Goal: Transaction & Acquisition: Book appointment/travel/reservation

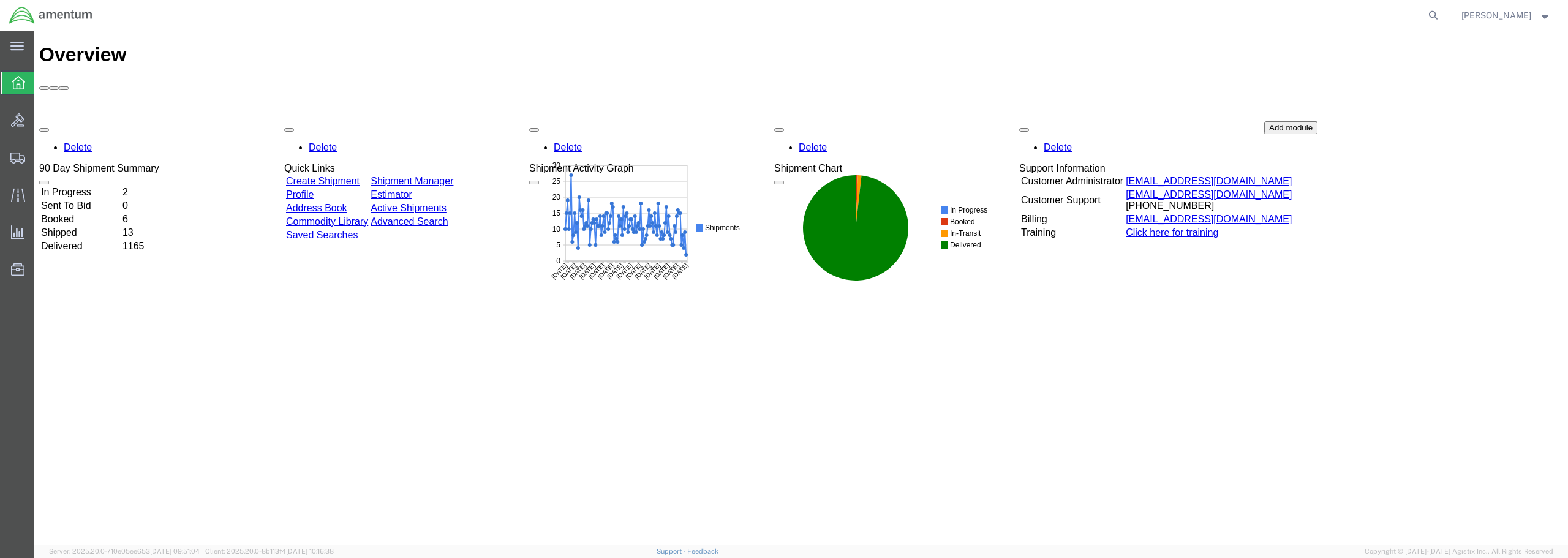
click at [77, 227] on td "Shipped" at bounding box center [81, 232] width 81 height 12
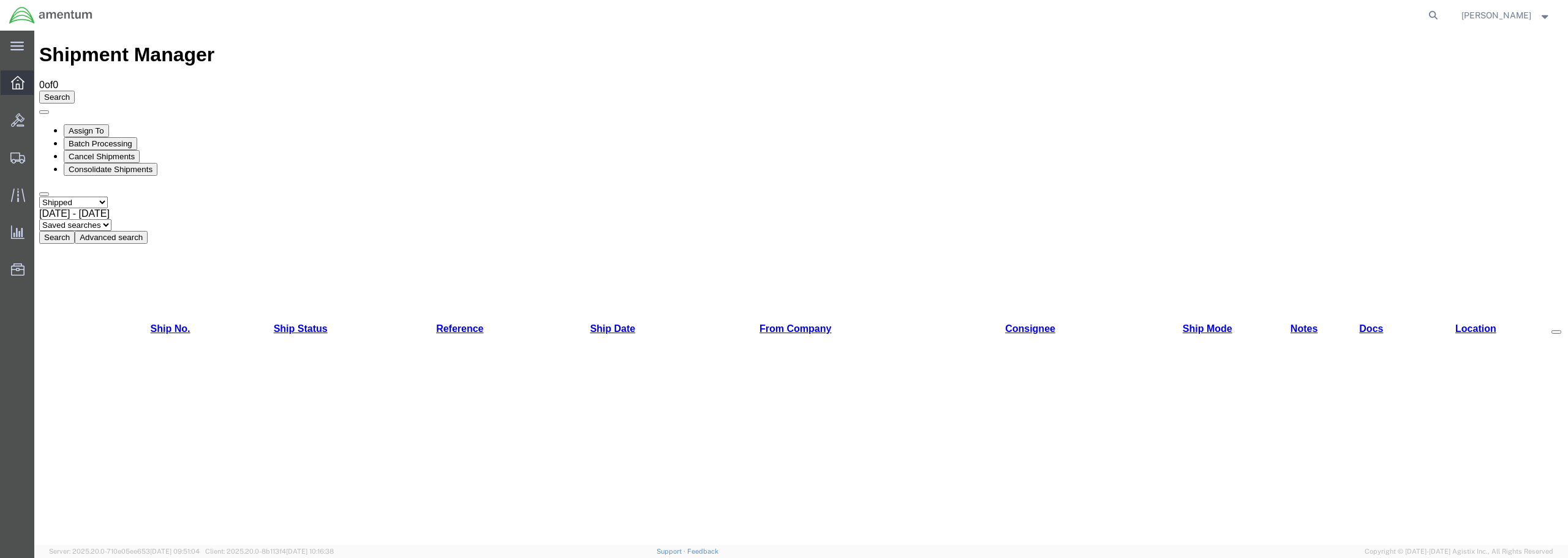
click at [14, 79] on icon at bounding box center [18, 82] width 14 height 14
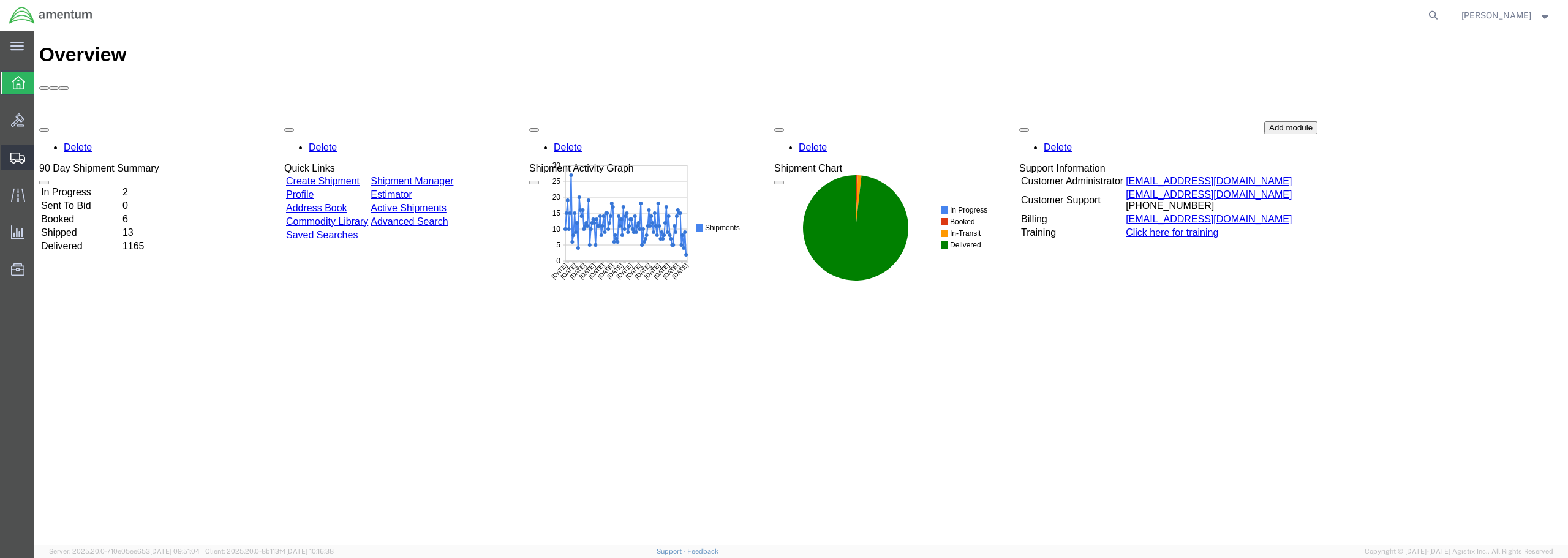
click at [43, 156] on span "Shipments" at bounding box center [37, 157] width 8 height 24
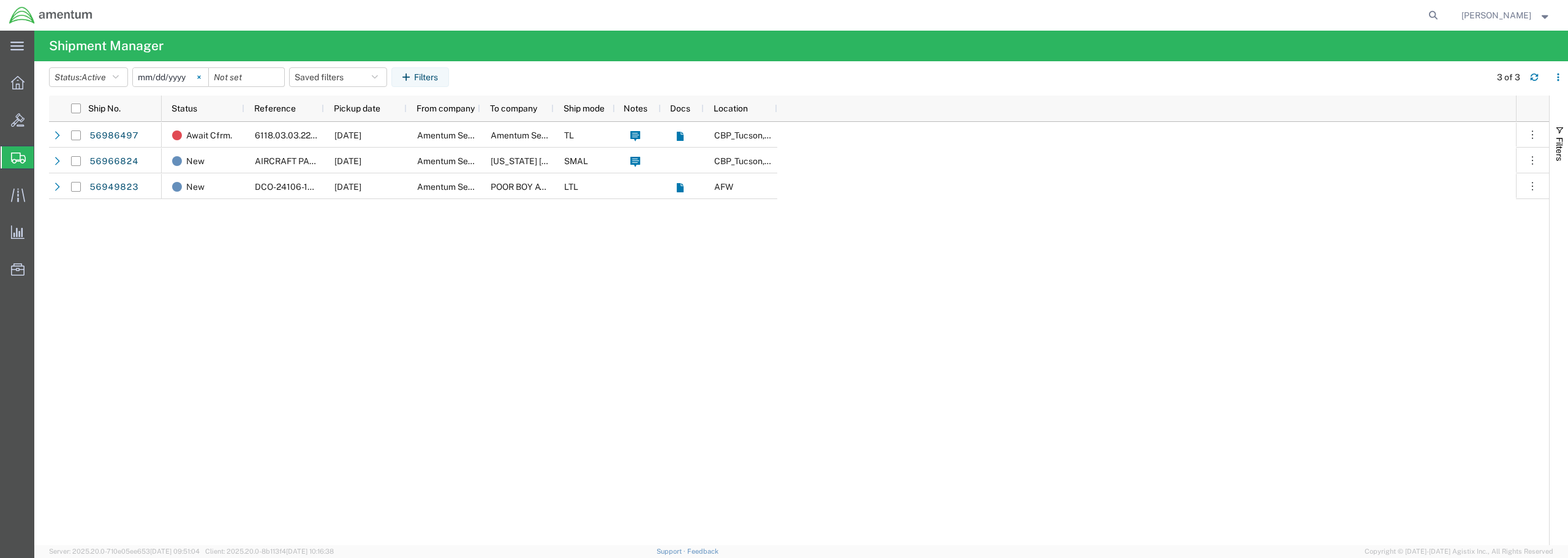
click at [205, 78] on svg-icon at bounding box center [199, 77] width 19 height 19
click at [155, 79] on input "date" at bounding box center [170, 77] width 75 height 19
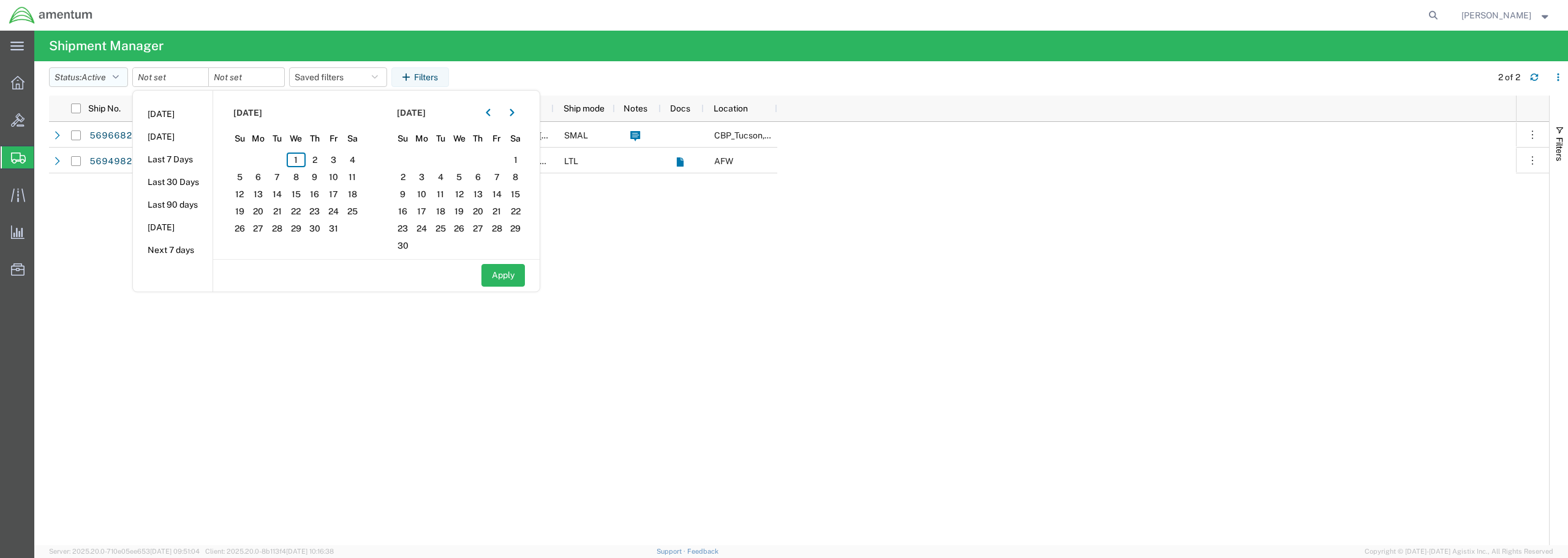
click at [118, 73] on icon "button" at bounding box center [116, 77] width 6 height 8
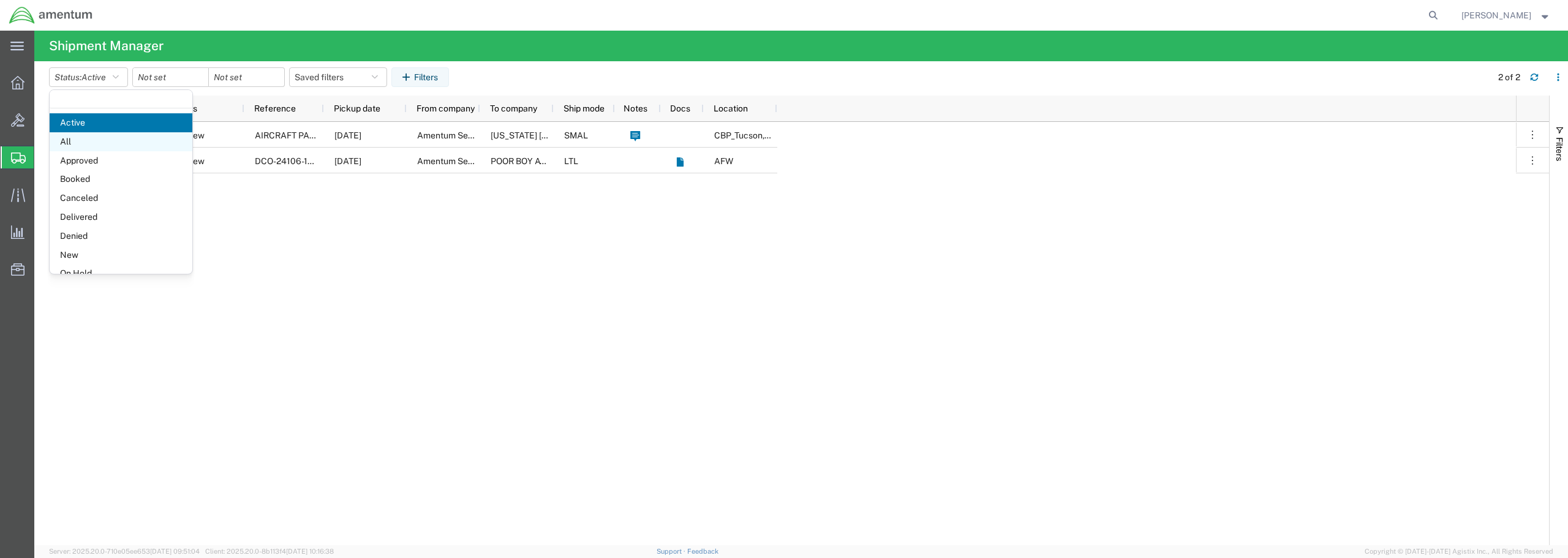
click at [75, 143] on span "All" at bounding box center [121, 142] width 143 height 19
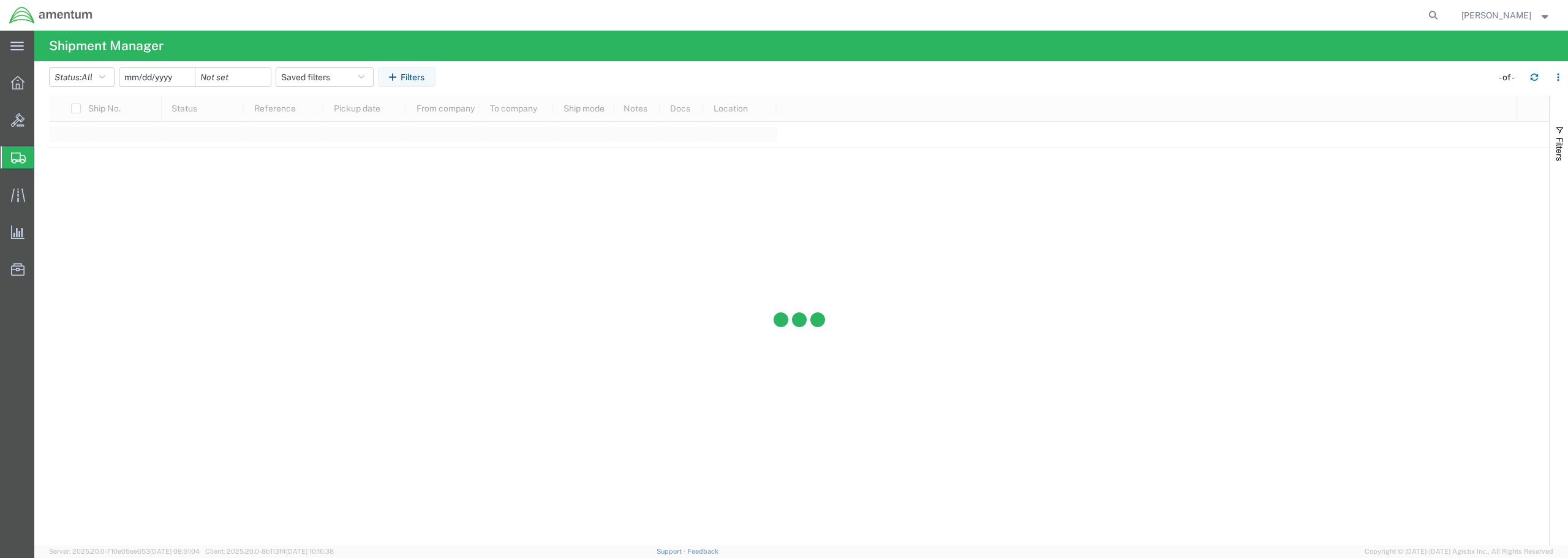
click at [176, 78] on input "date" at bounding box center [156, 77] width 75 height 19
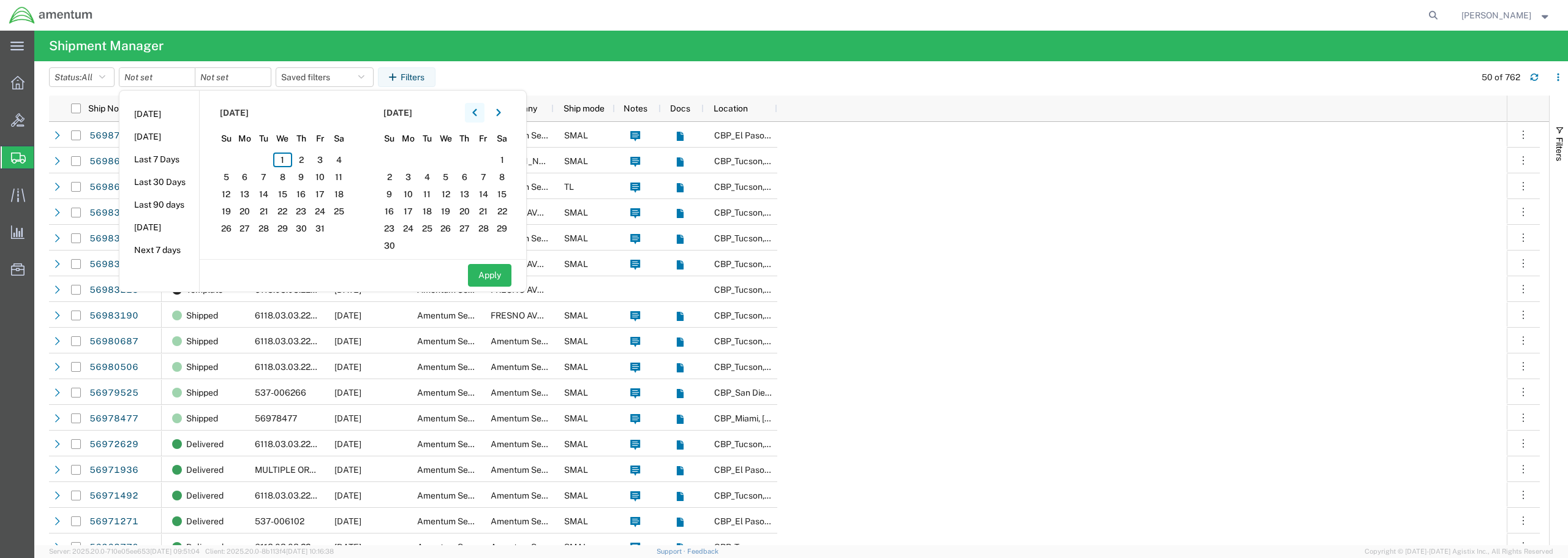
click at [481, 117] on button "button" at bounding box center [474, 112] width 19 height 19
click at [249, 193] on span "15" at bounding box center [245, 194] width 19 height 15
click at [450, 155] on span "1" at bounding box center [445, 160] width 19 height 15
click at [492, 271] on button "Apply" at bounding box center [490, 275] width 44 height 22
type input "[DATE]"
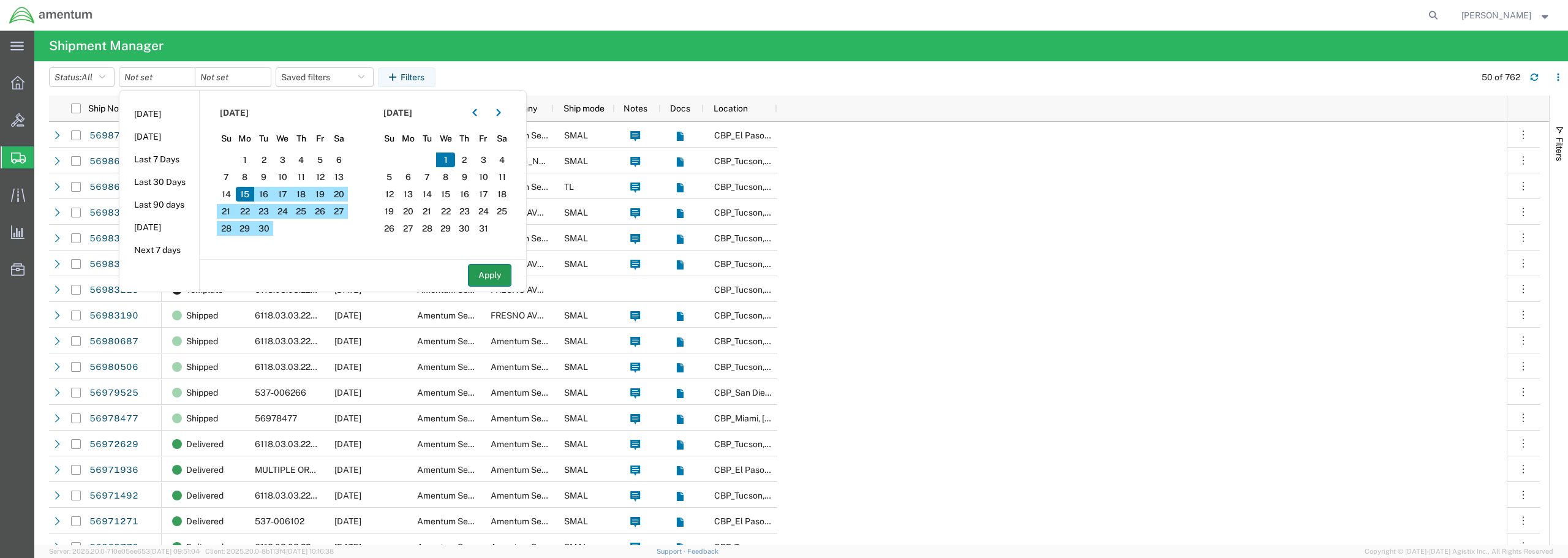
type input "[DATE]"
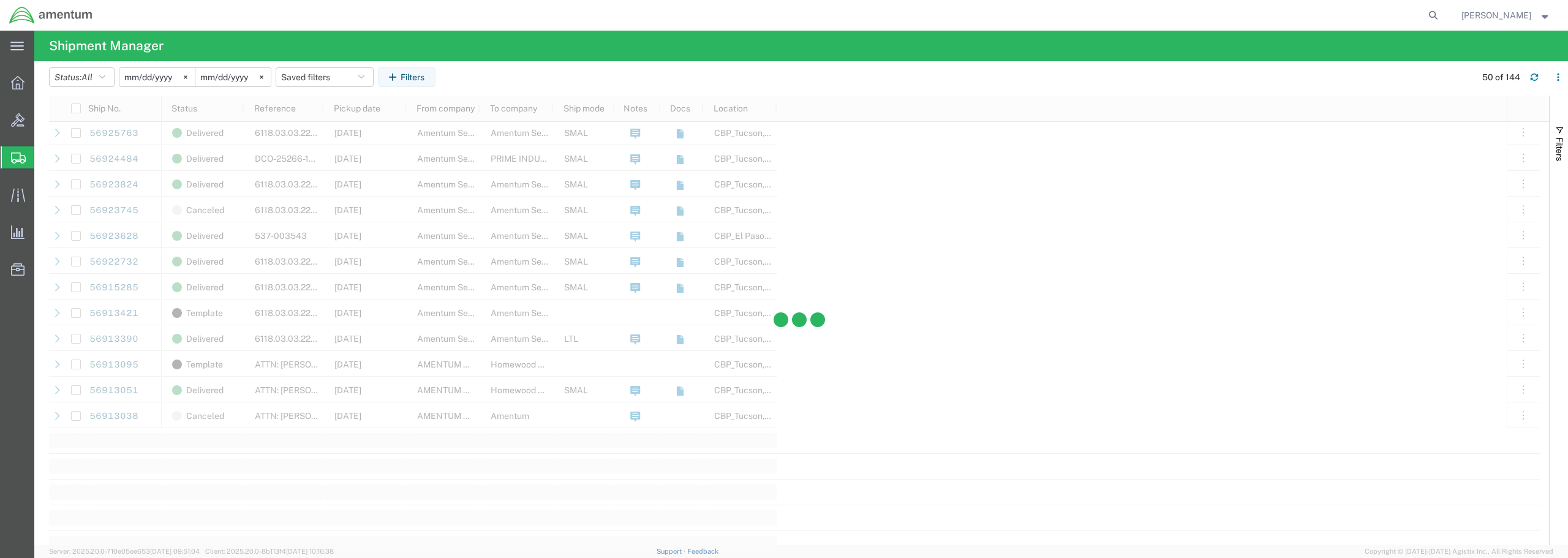
scroll to position [1040, 0]
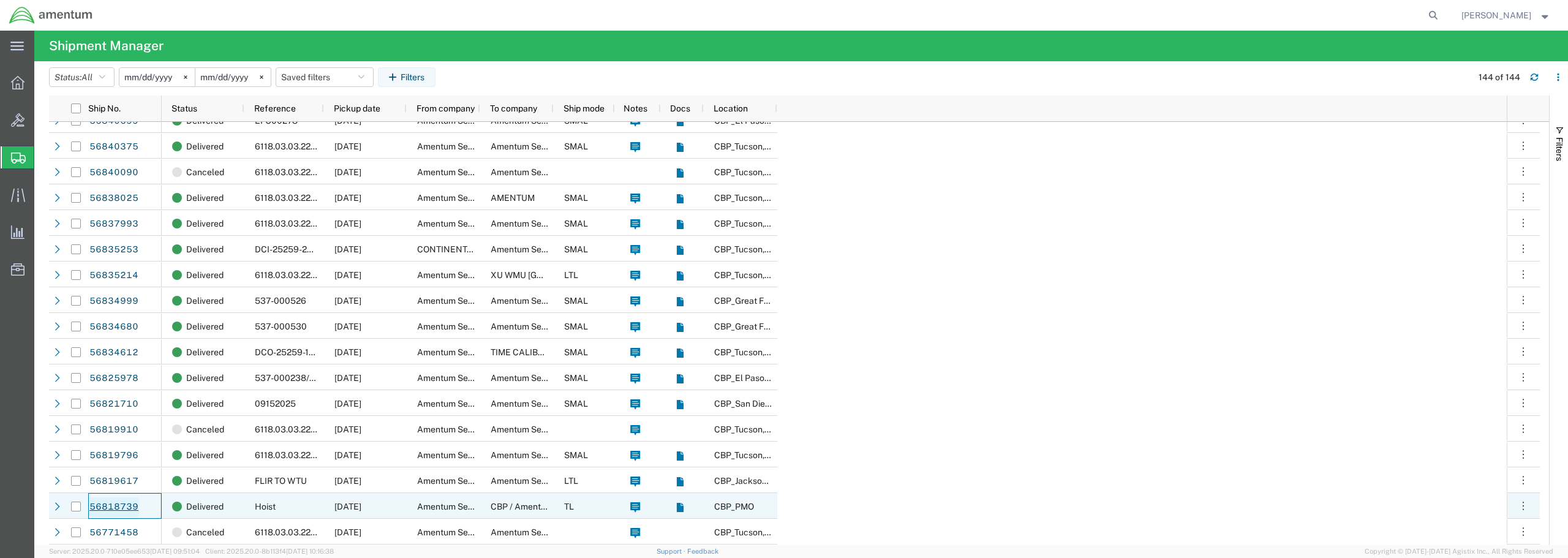
click at [131, 509] on link "56818739" at bounding box center [114, 506] width 50 height 19
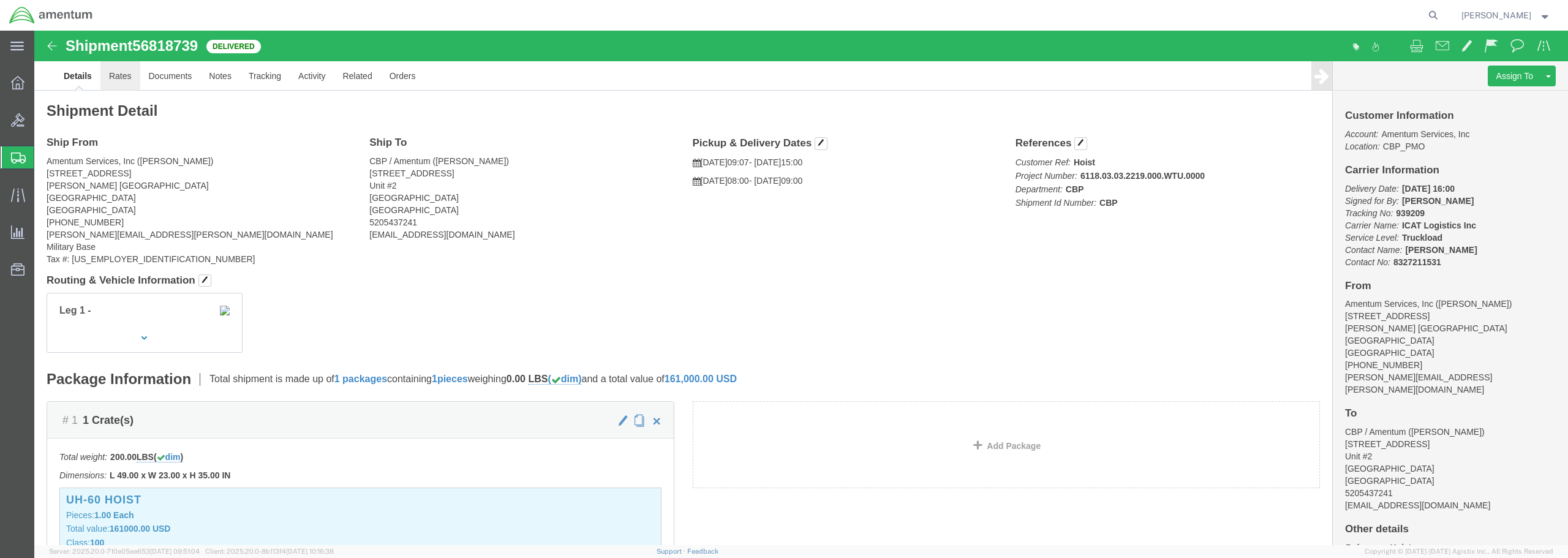
click link "Rates"
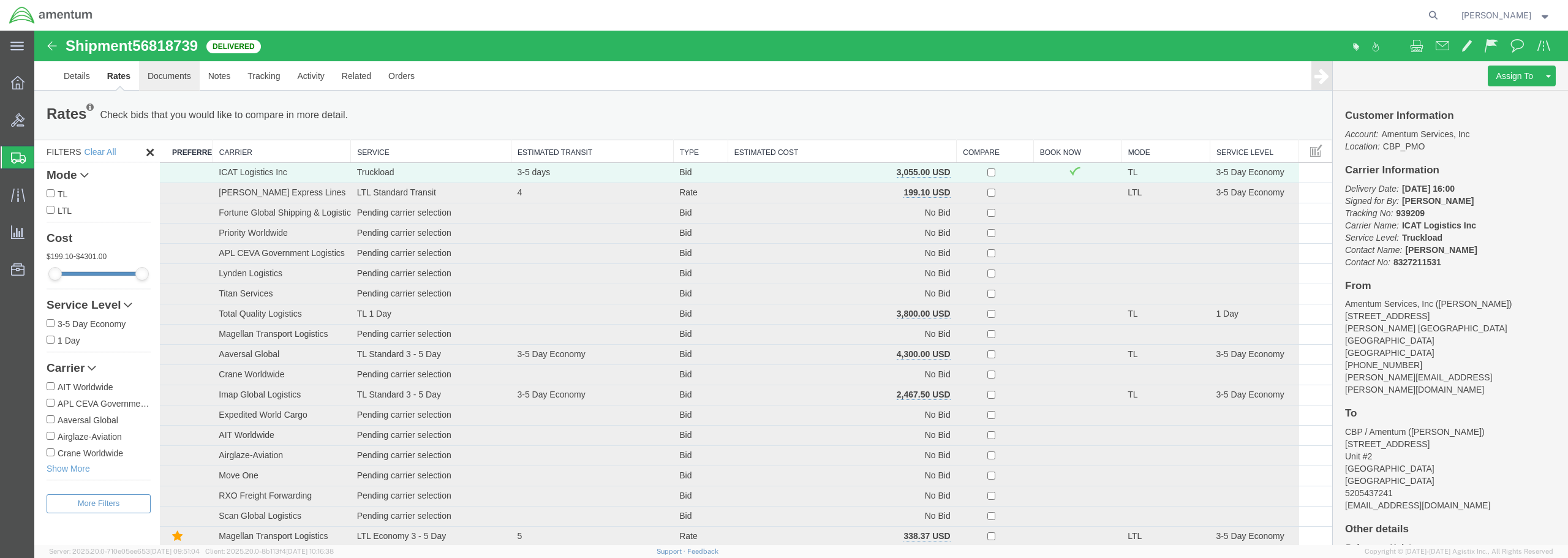
click at [162, 75] on link "Documents" at bounding box center [169, 76] width 61 height 30
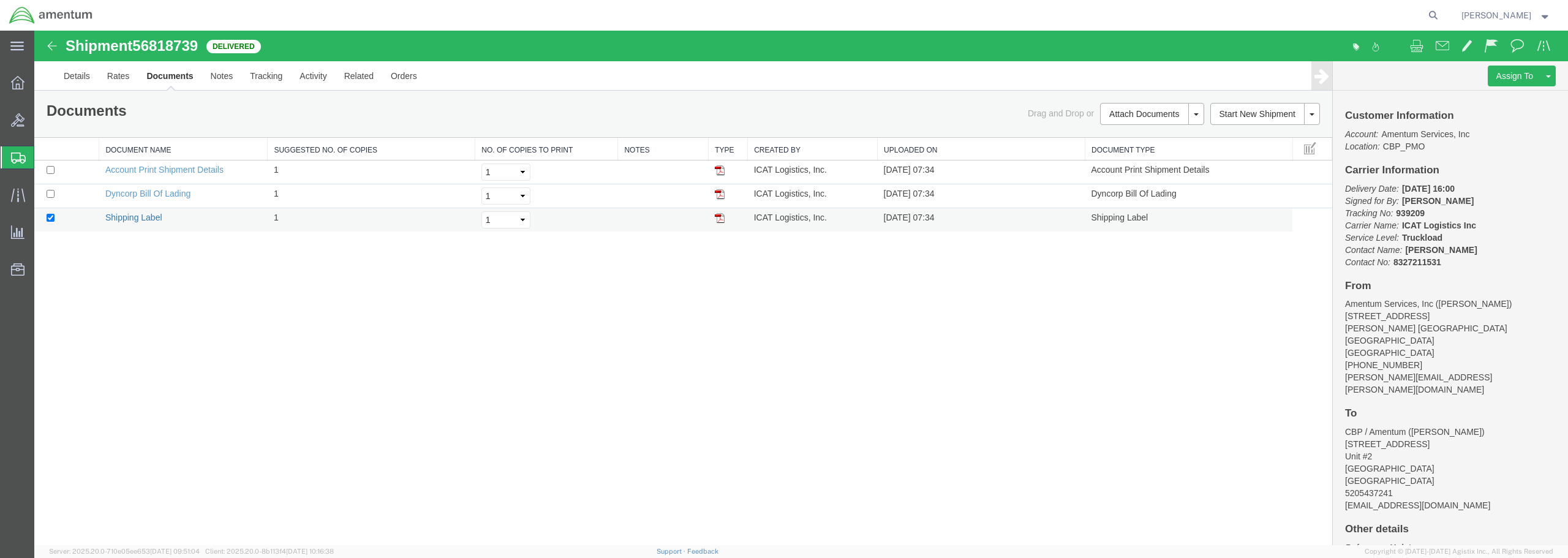
click at [132, 215] on link "Shipping Label" at bounding box center [134, 217] width 57 height 10
click at [1505, 94] on link "Clone Shipment" at bounding box center [1502, 96] width 106 height 19
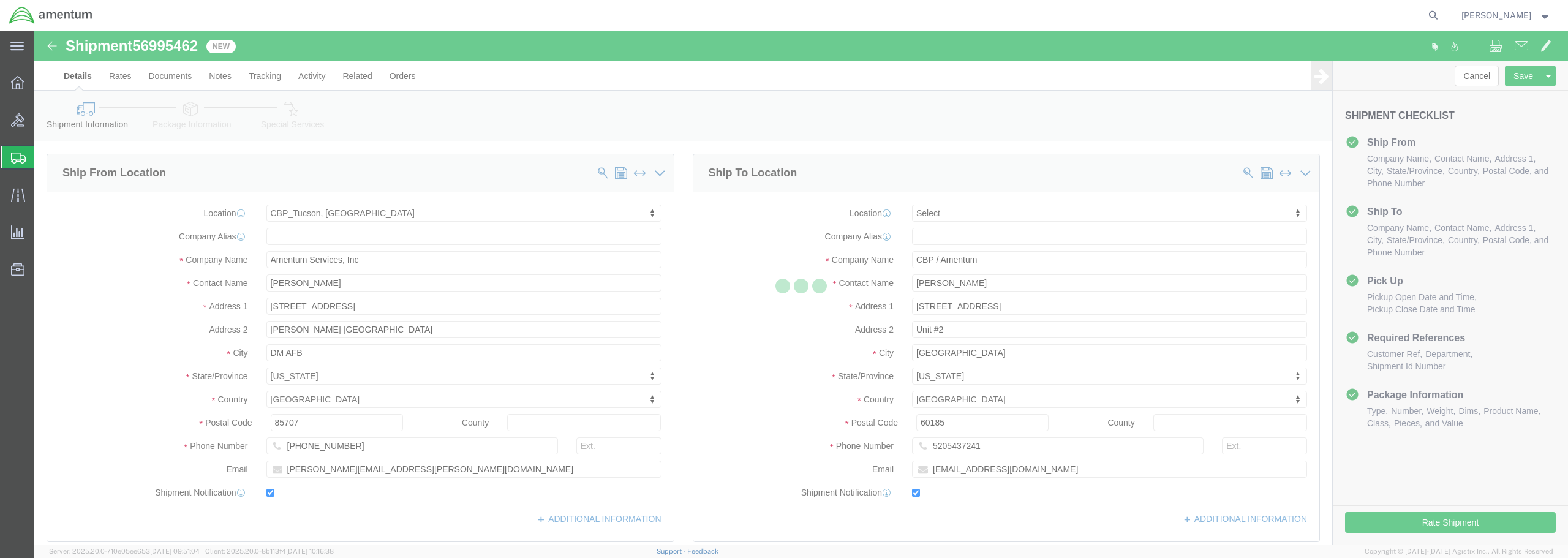
select select "49949"
select select
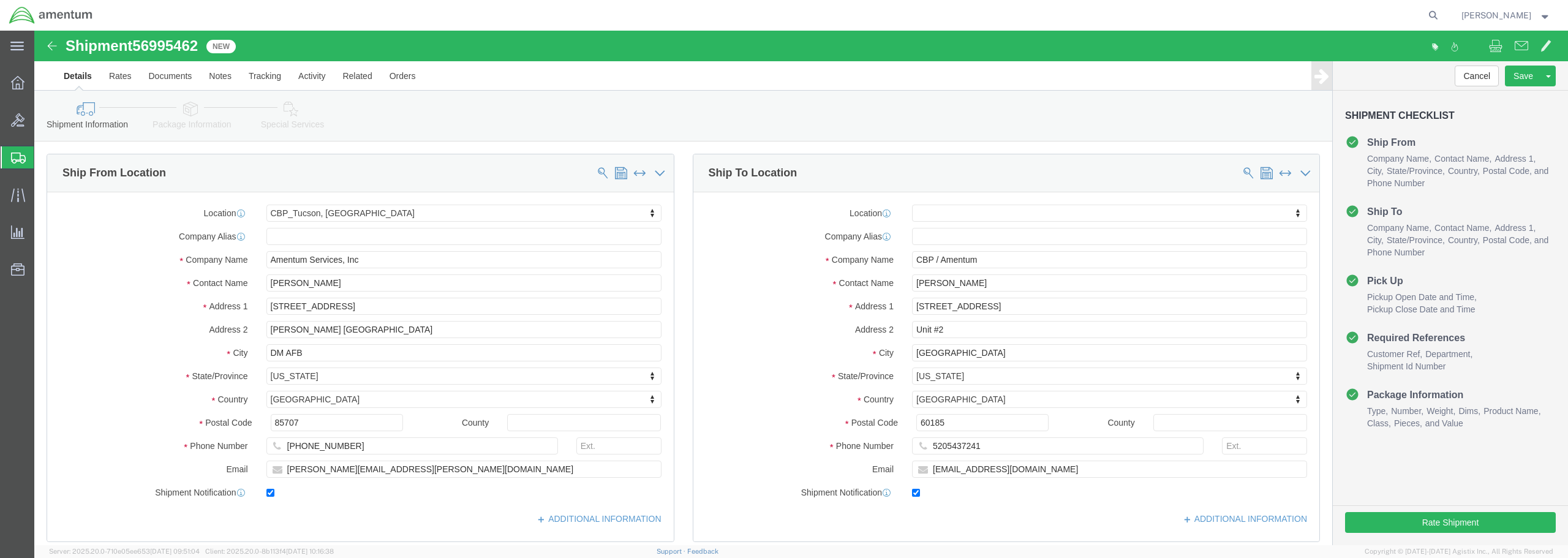
click span
type input "CBP / Amentum"
type input "[PERSON_NAME]"
type input "[STREET_ADDRESS]"
type input "Unit #2"
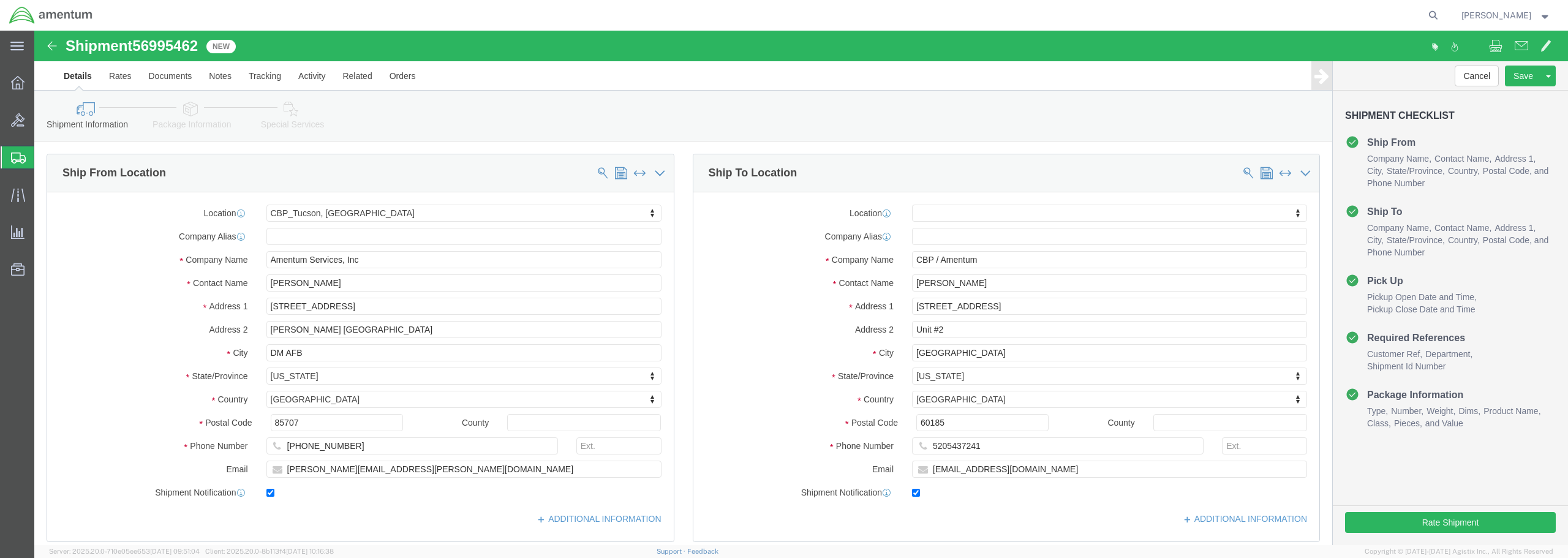
type input "[GEOGRAPHIC_DATA]"
select select "IL"
type input "60185"
type input "5205437241"
type input "[EMAIL_ADDRESS][DOMAIN_NAME]"
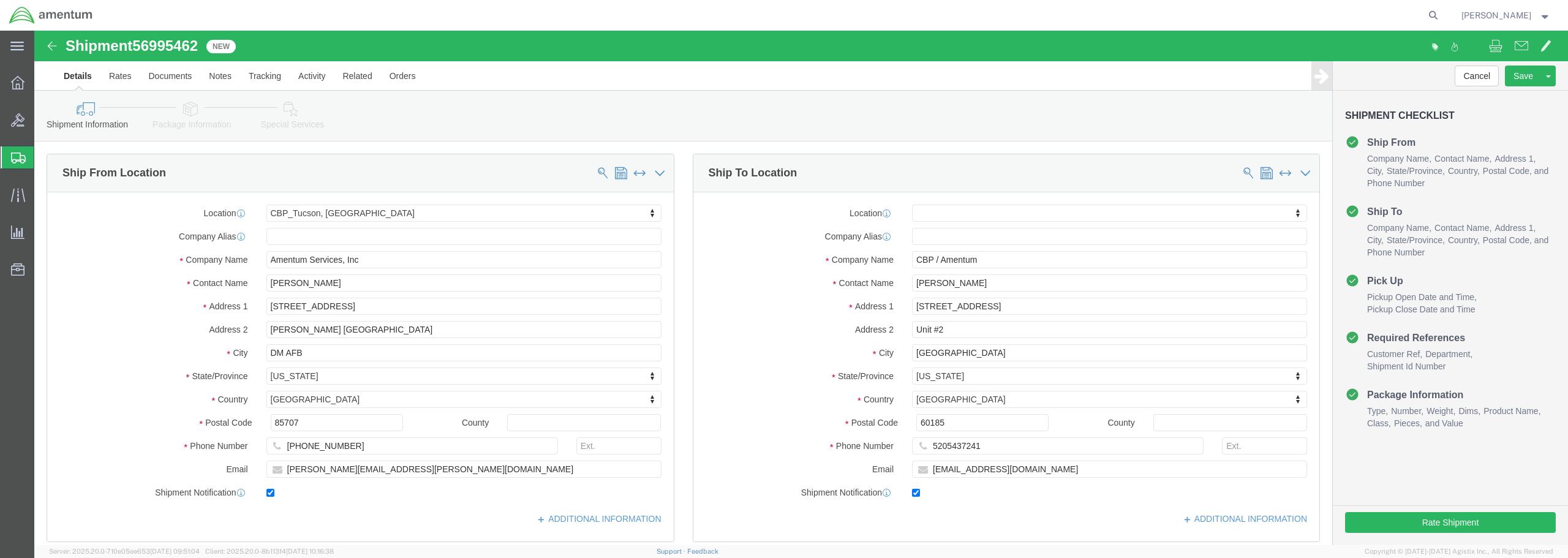
select select "49949"
type input "Amentum Services, Inc"
type input "[PERSON_NAME]"
type input "[STREET_ADDRESS]"
type input "[PERSON_NAME] [GEOGRAPHIC_DATA]"
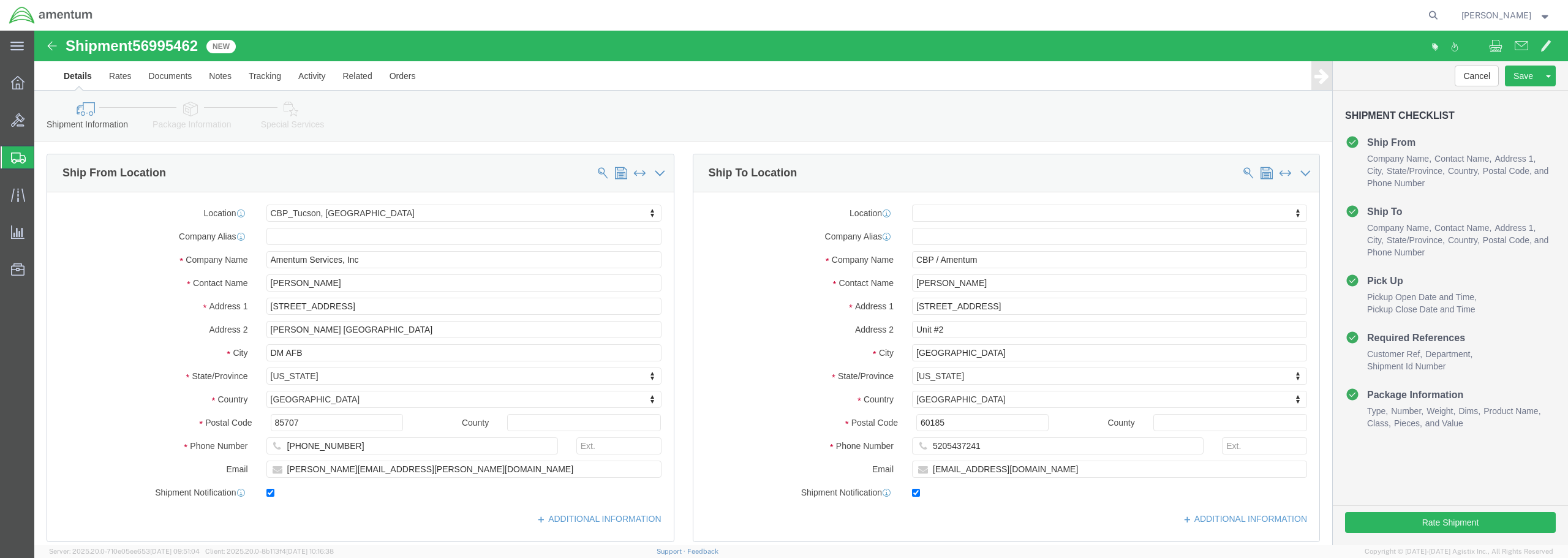
type input "DM AFB"
select select "AZ"
type input "85707"
type input "[PHONE_NUMBER]"
type input "[PERSON_NAME][EMAIL_ADDRESS][PERSON_NAME][DOMAIN_NAME]"
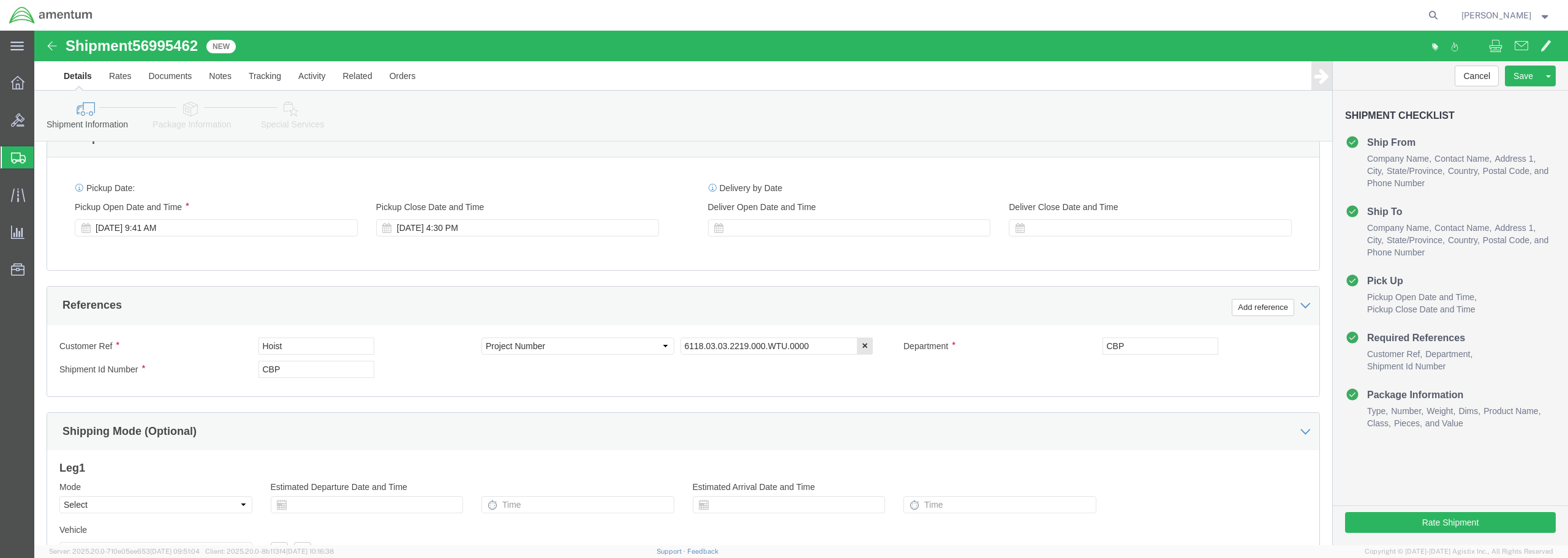
scroll to position [561, 0]
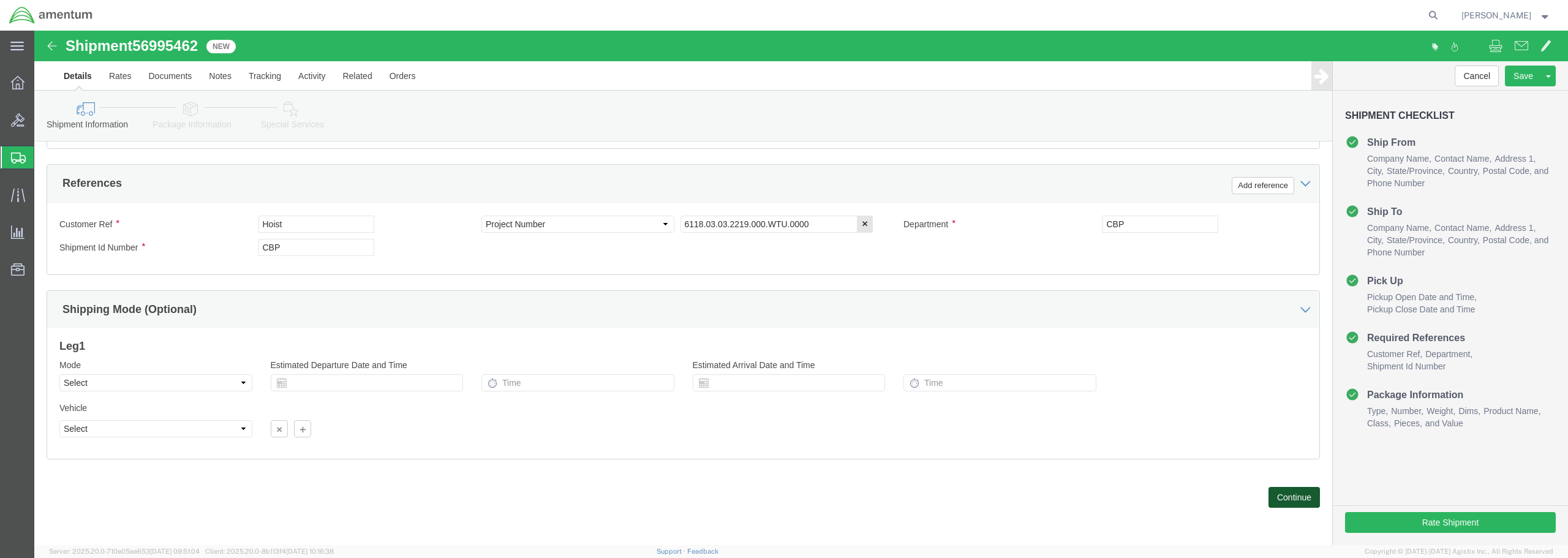
click button "Continue"
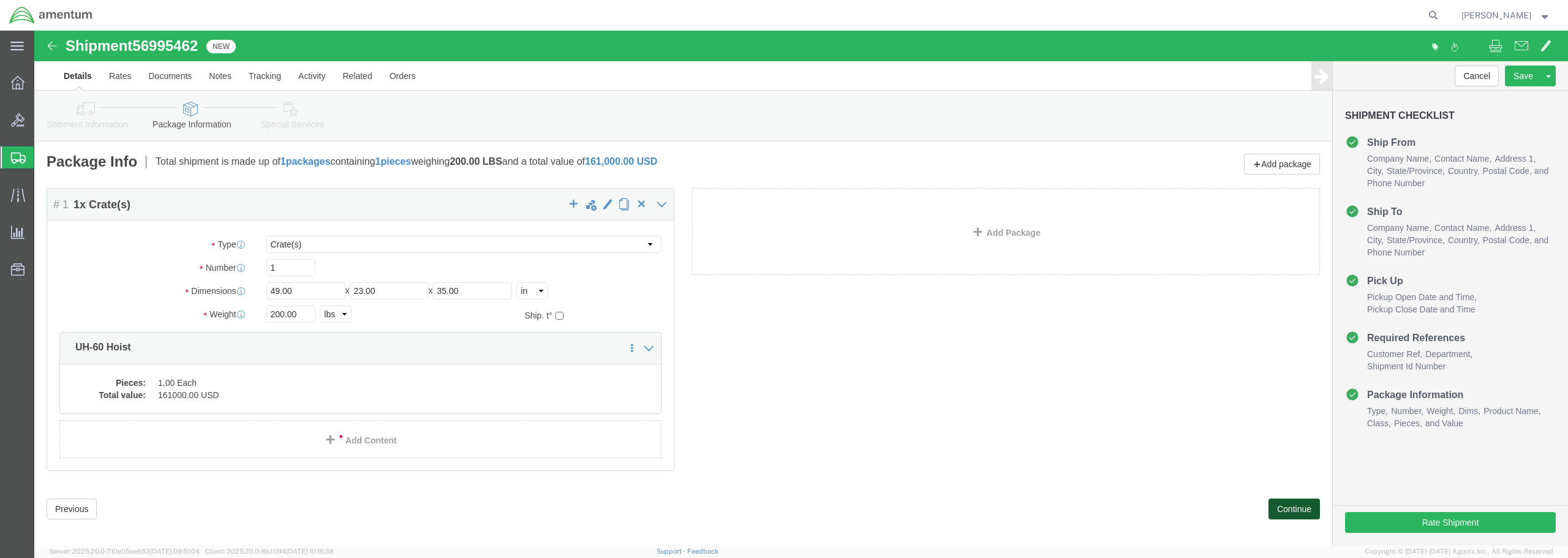
click button "Continue"
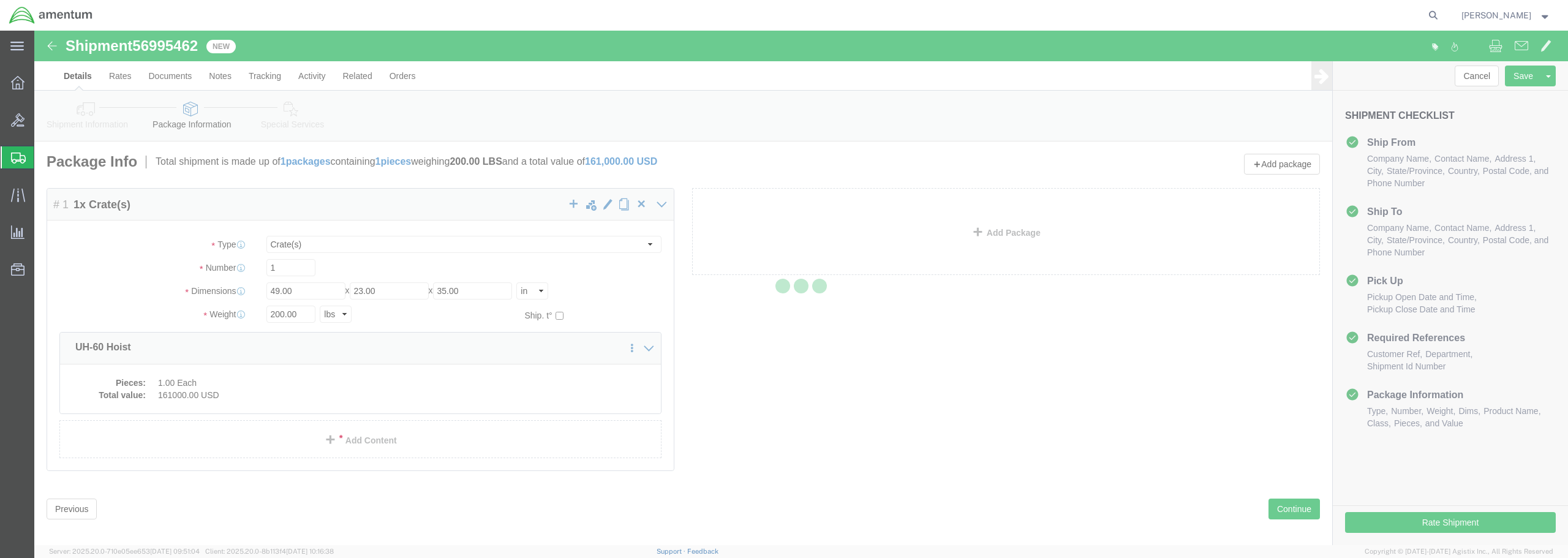
select select
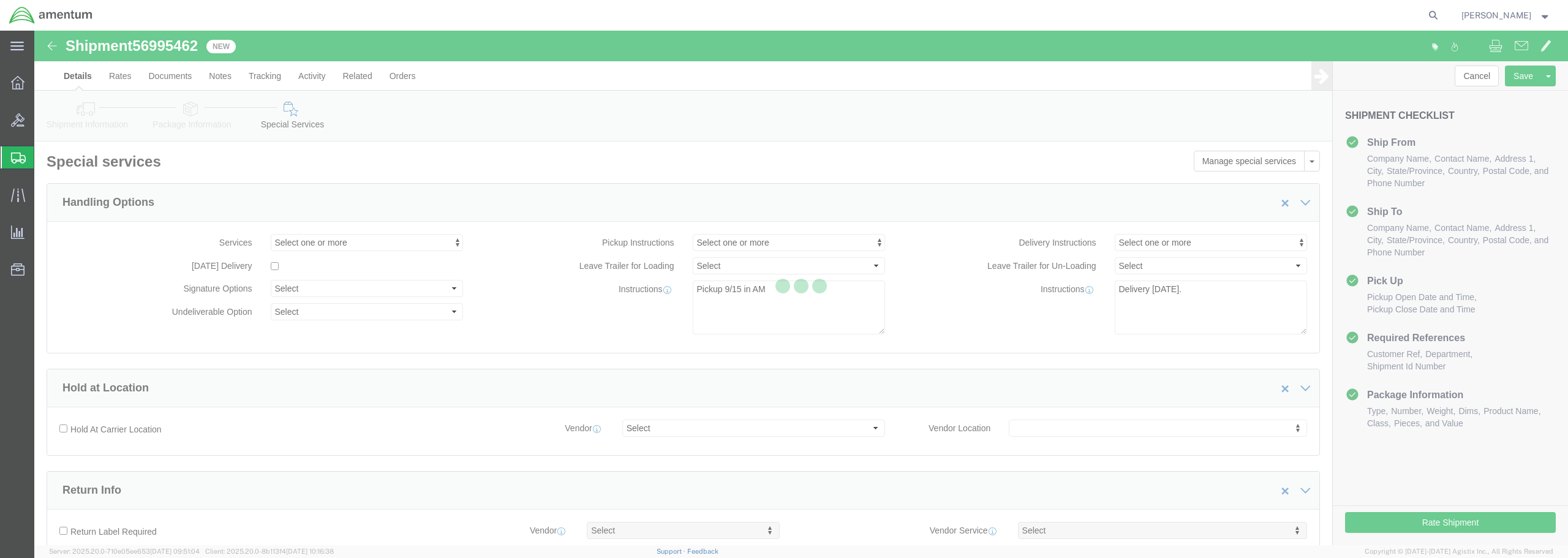
select select "DEPARTMENT"
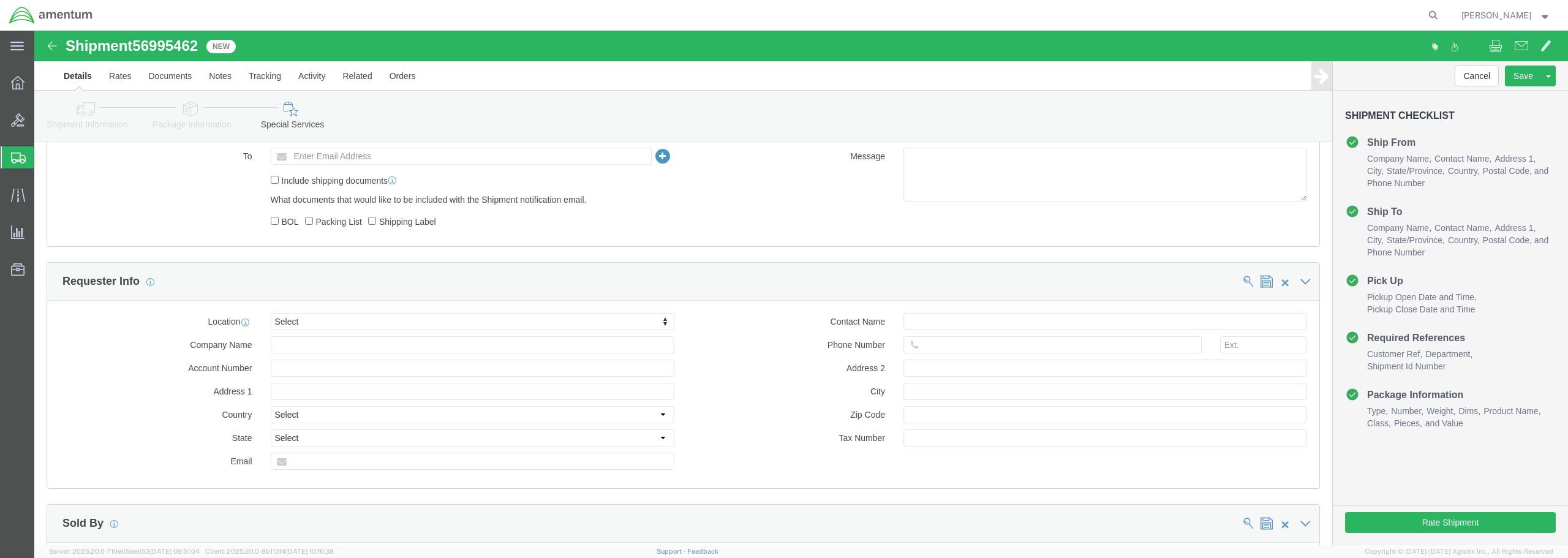
scroll to position [775, 0]
click button "Rate Shipment"
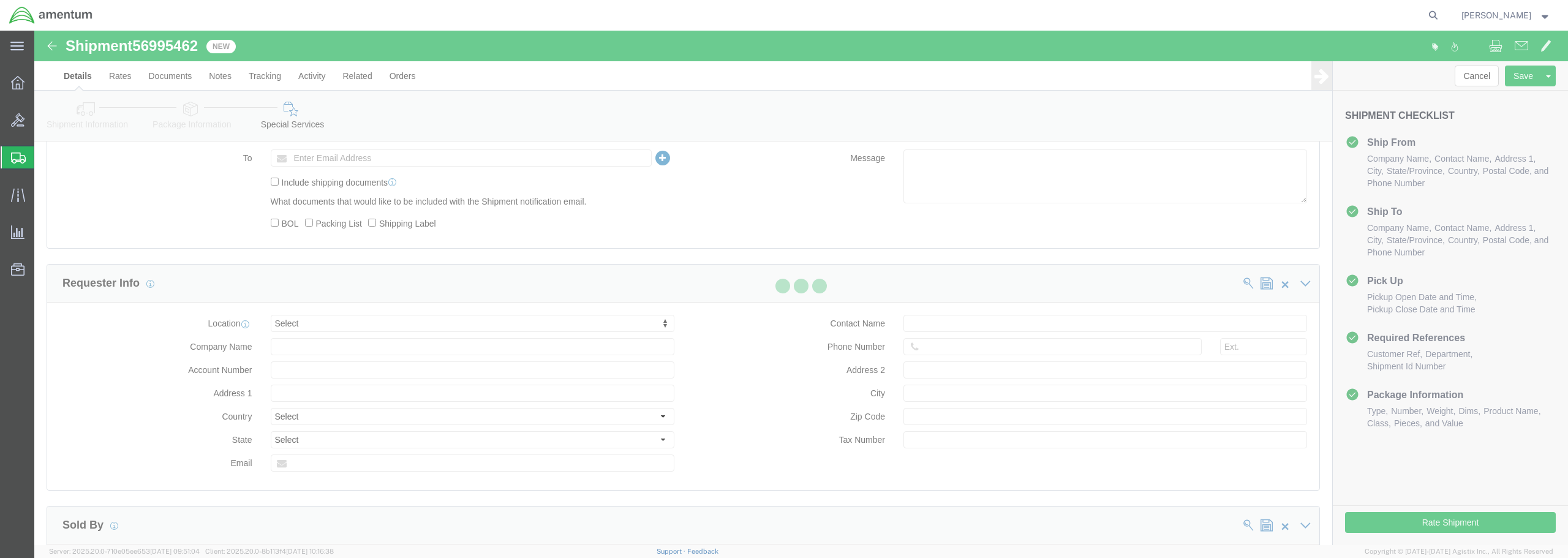
scroll to position [0, 0]
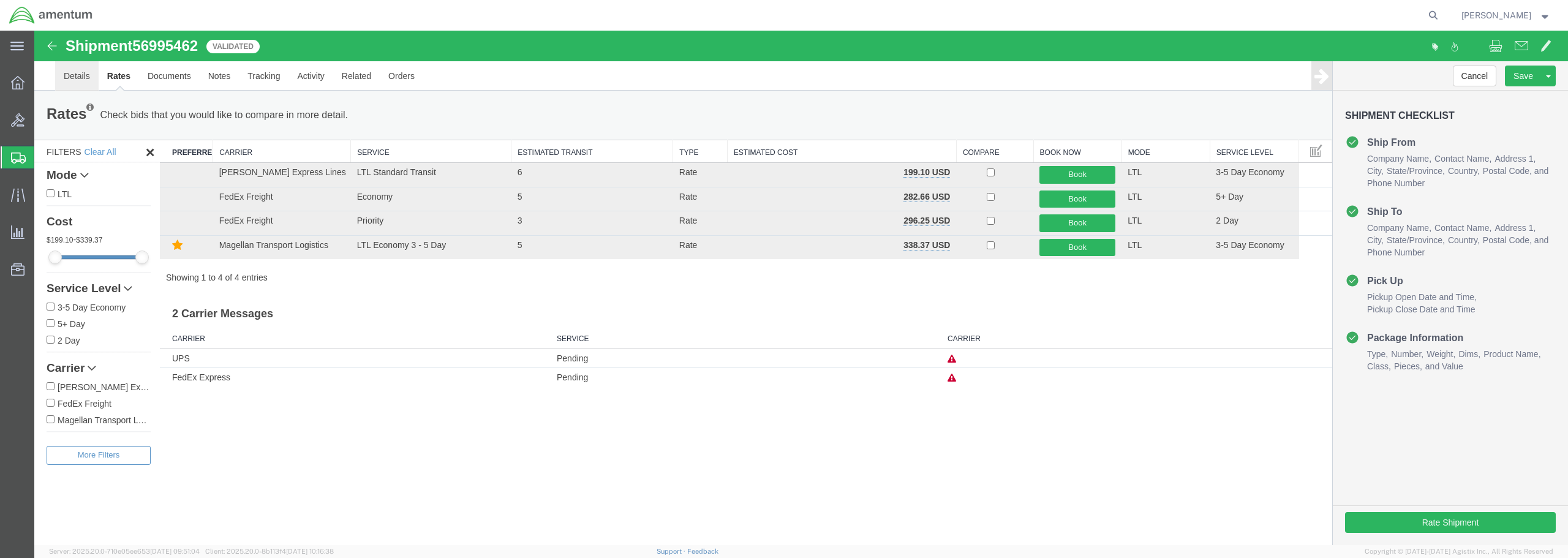
click at [81, 77] on link "Details" at bounding box center [77, 76] width 44 height 30
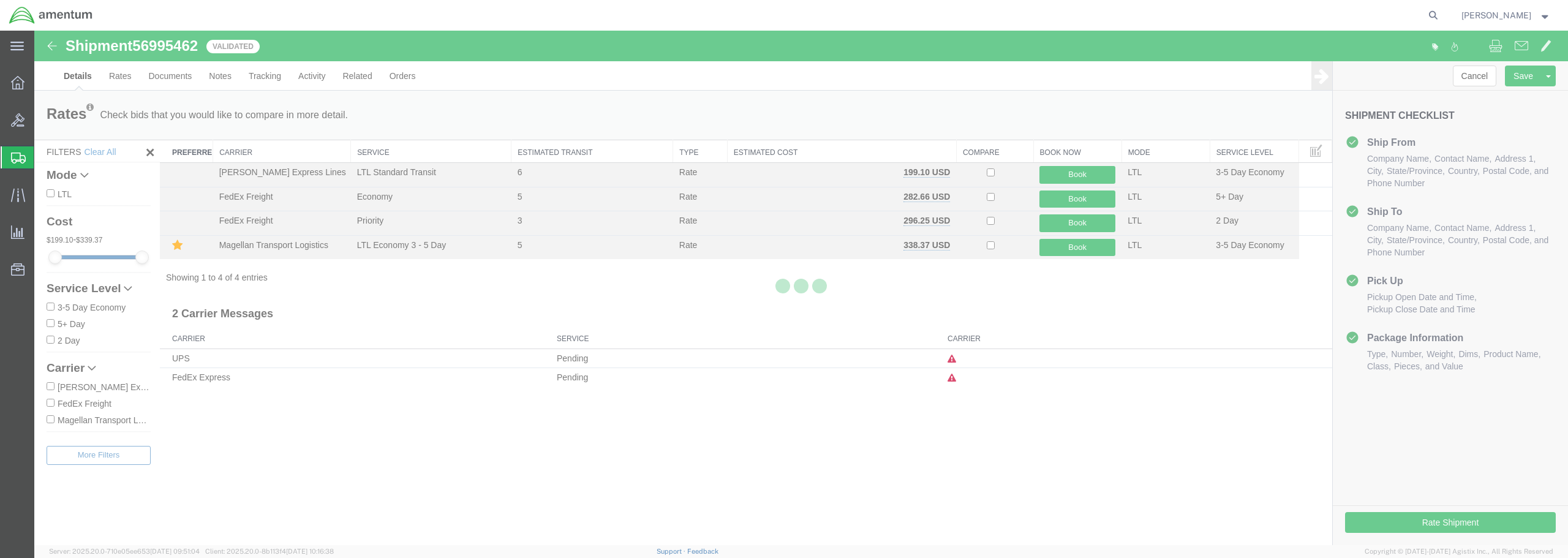
select select "49949"
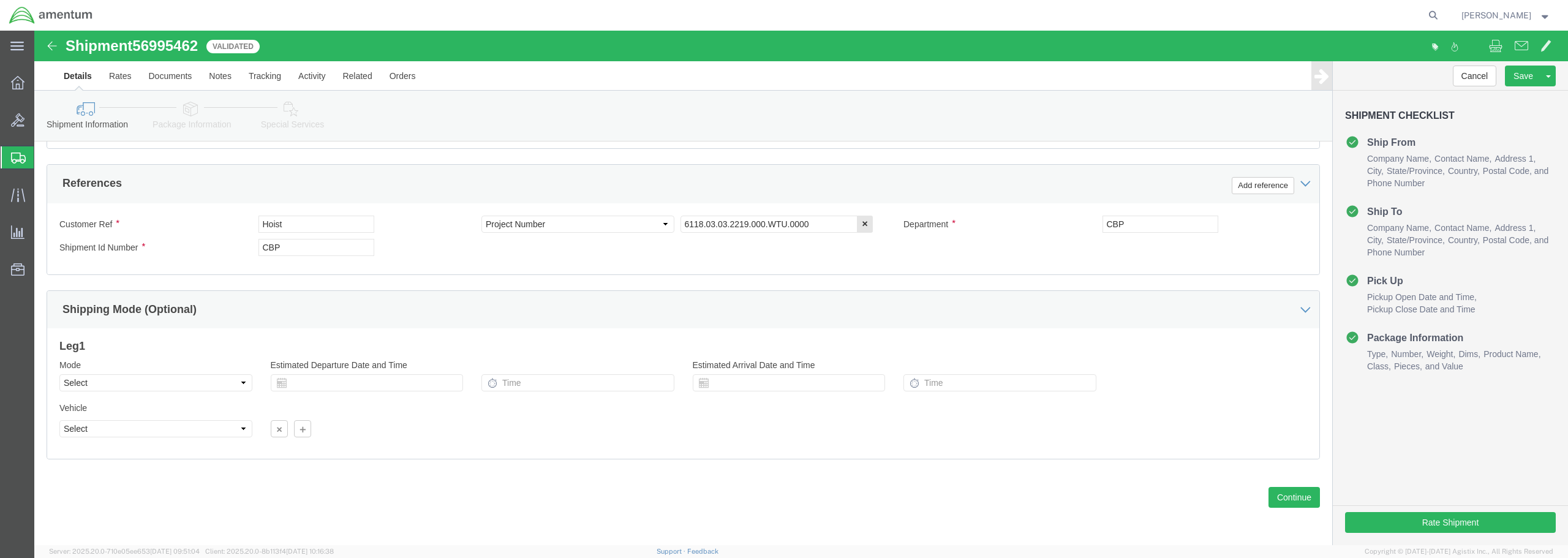
scroll to position [316, 0]
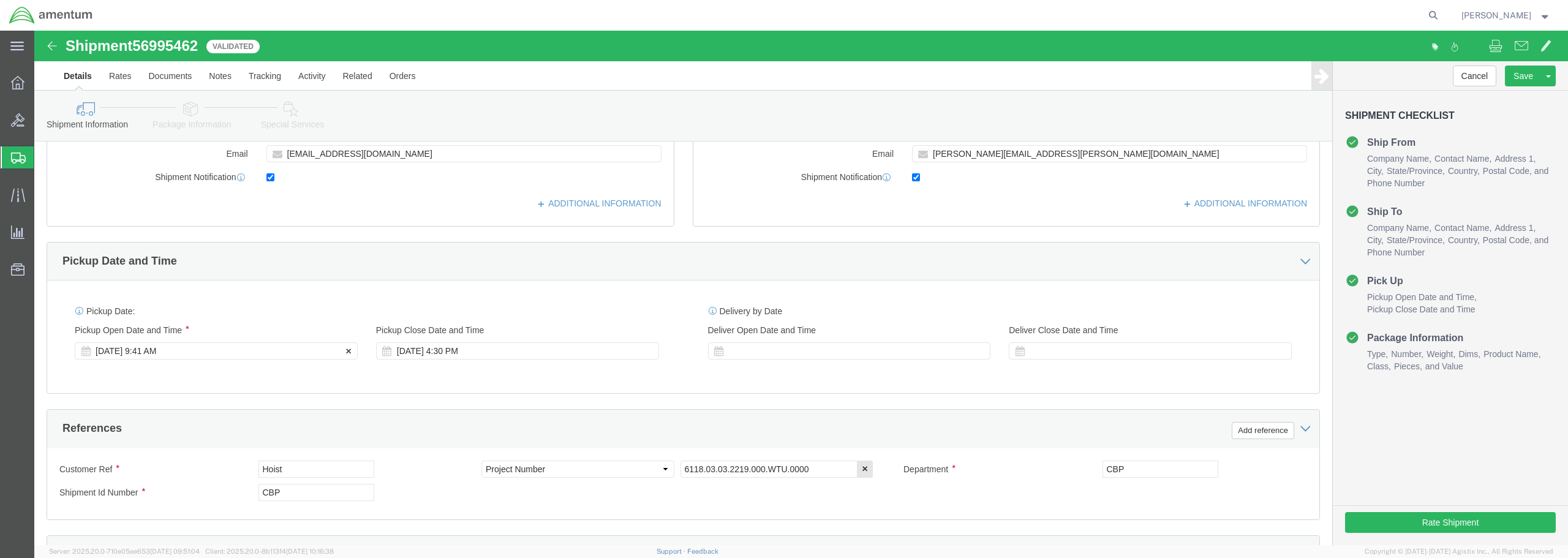
click div "[DATE] 9:41 AM"
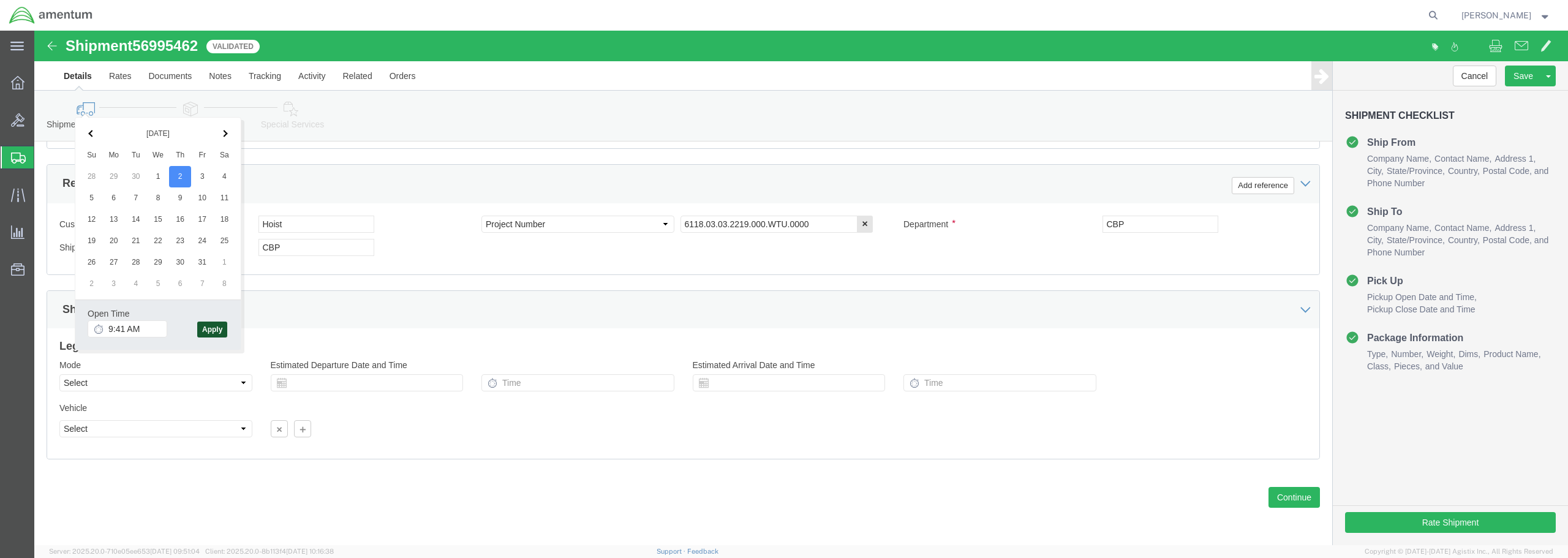
click button "Apply"
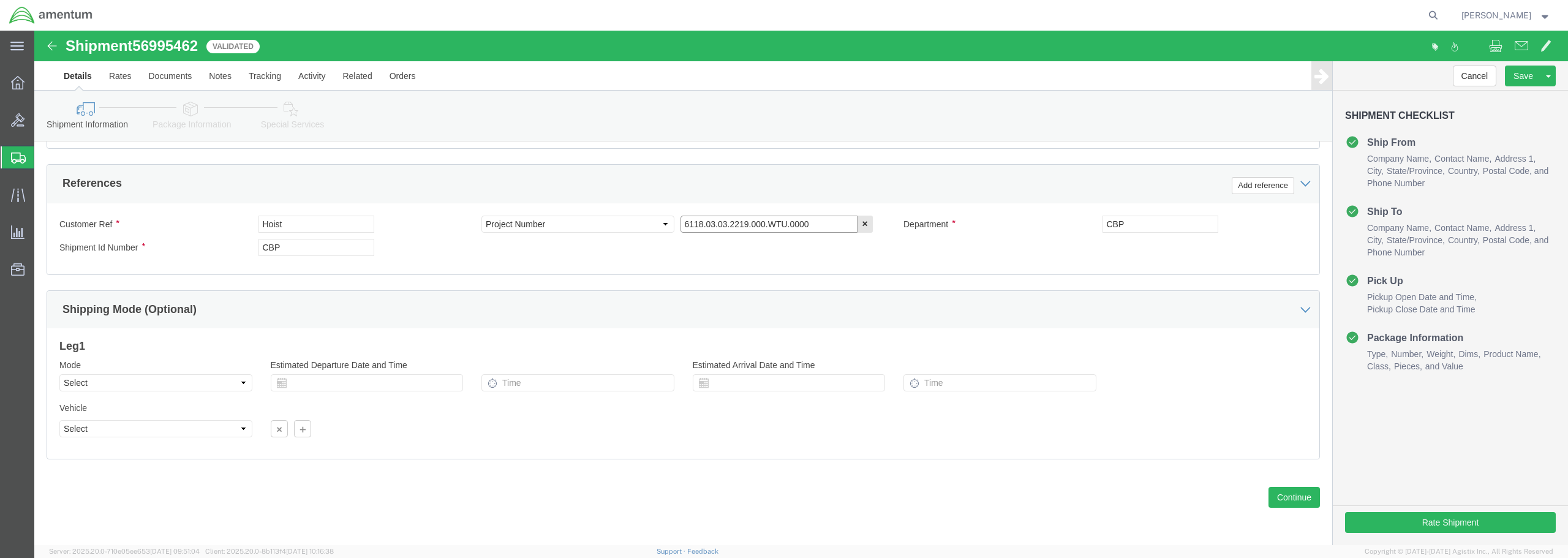
click input "6118.03.03.2219.000.WTU.0000"
type input "6118.04.03.2219.000.WTU.0000"
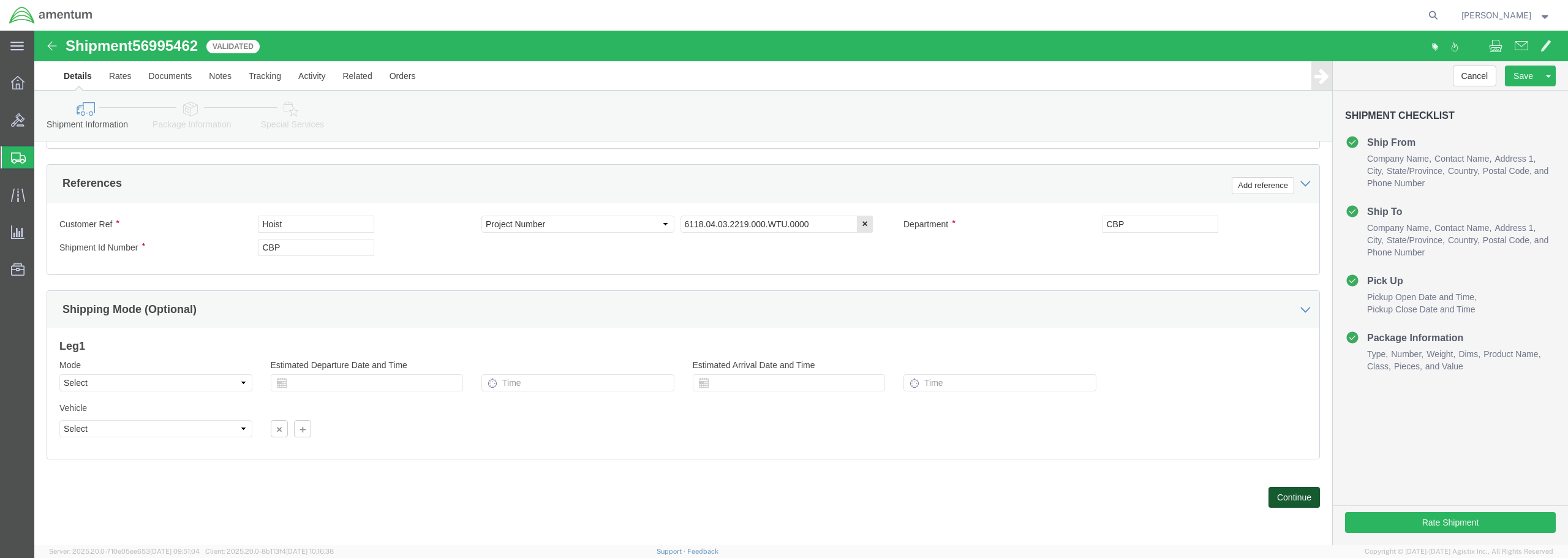
click button "Continue"
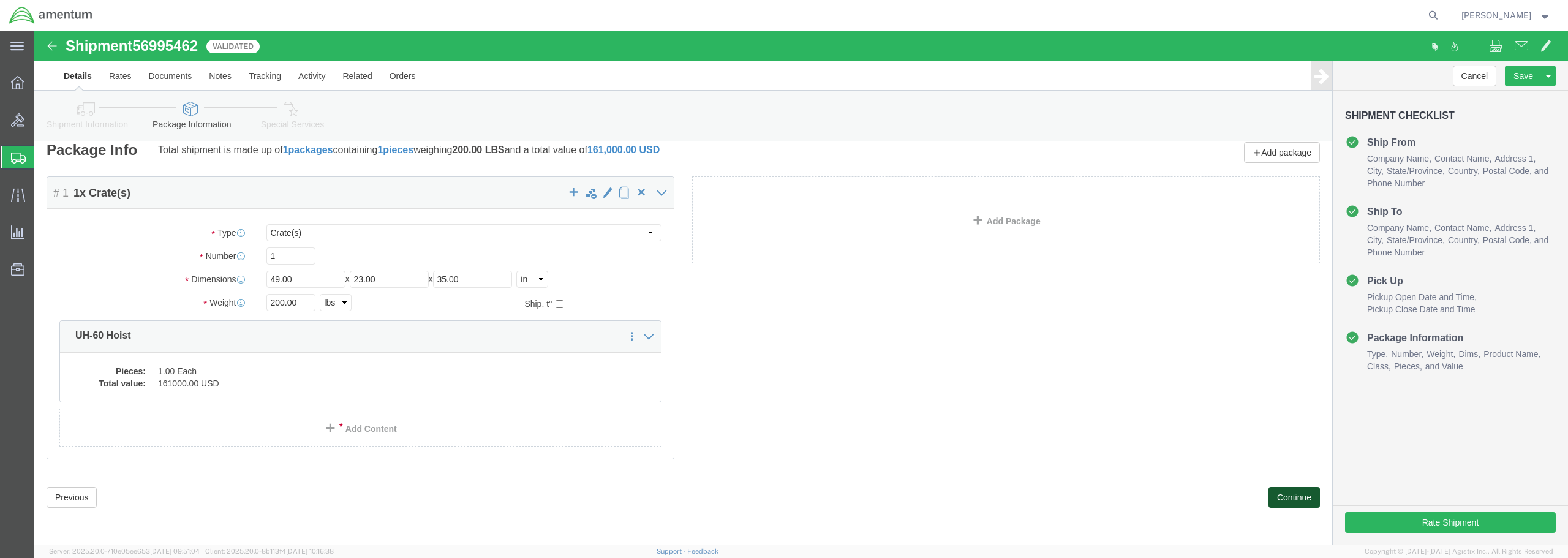
scroll to position [0, 0]
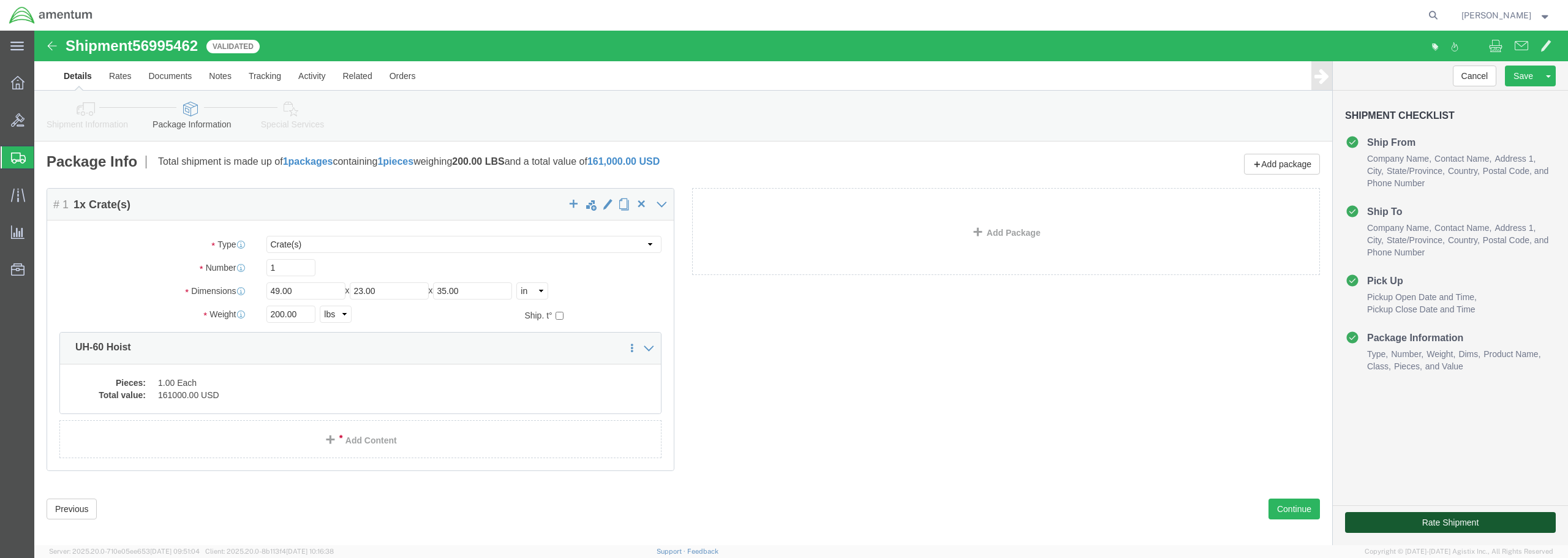
click button "Rate Shipment"
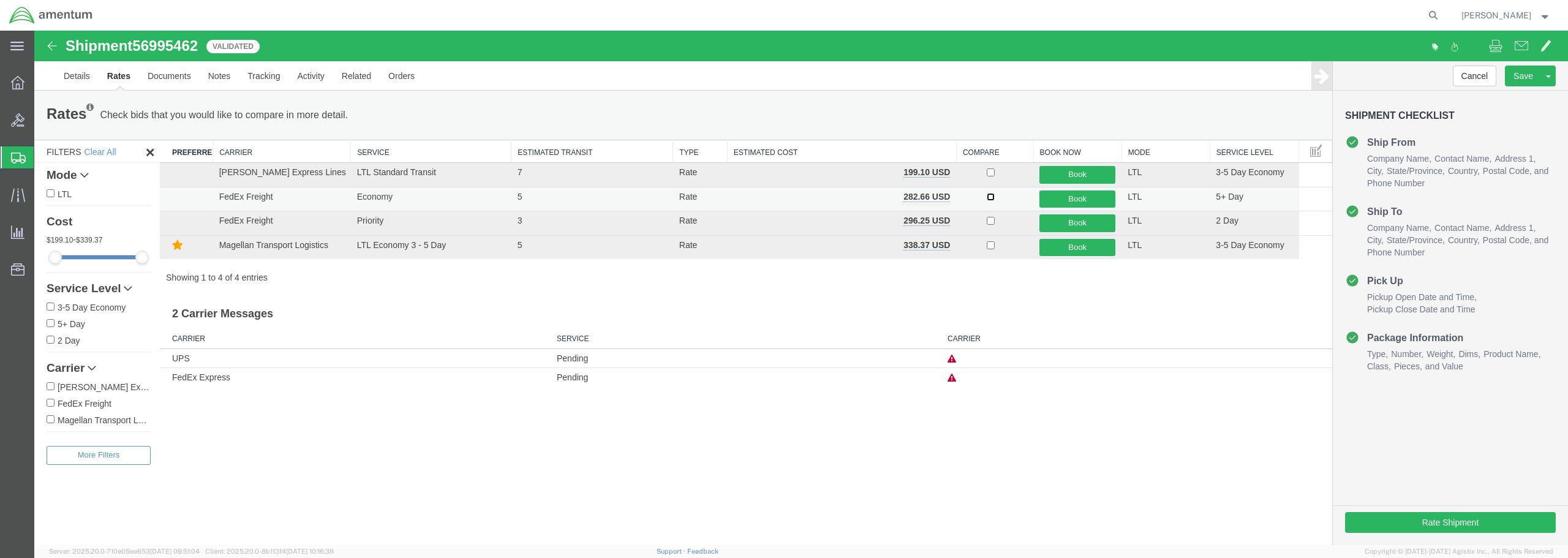
click at [989, 194] on input "checkbox" at bounding box center [990, 196] width 8 height 8
checkbox input "true"
click at [1063, 196] on button "Book" at bounding box center [1077, 199] width 76 height 18
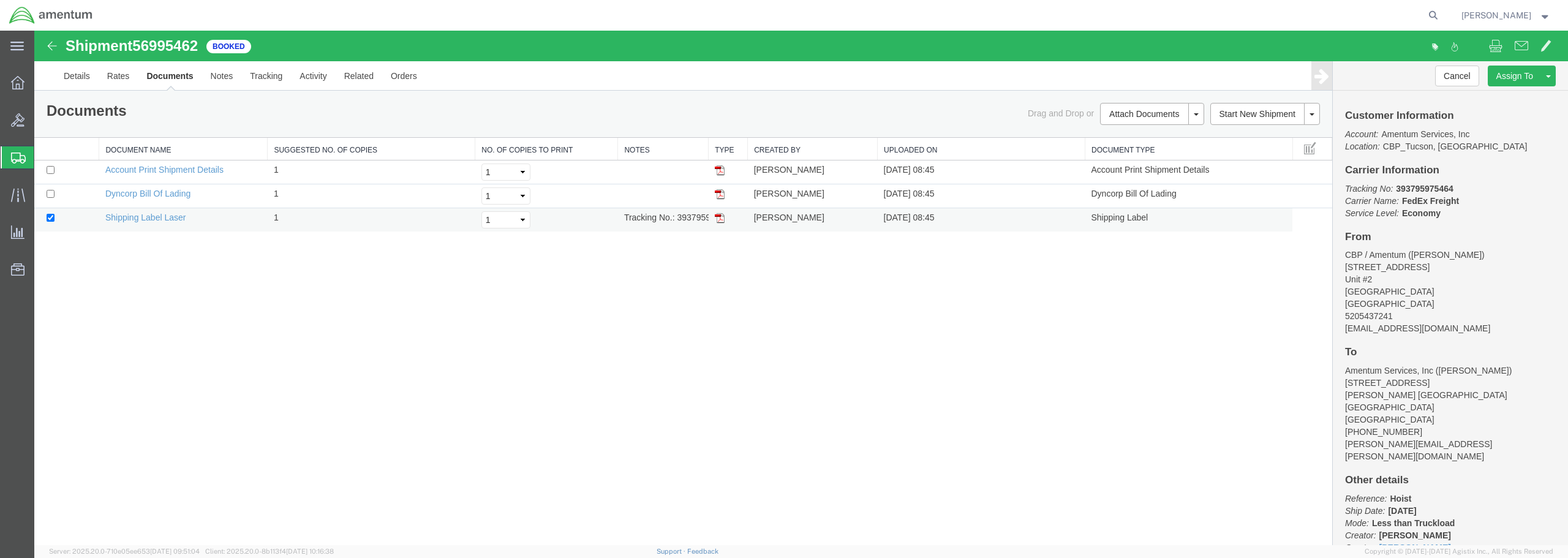
click at [721, 220] on img at bounding box center [719, 217] width 10 height 10
click at [718, 194] on img at bounding box center [719, 194] width 10 height 10
